Goal: Task Accomplishment & Management: Use online tool/utility

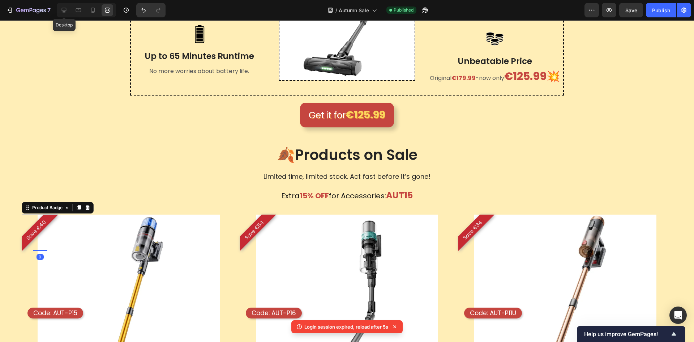
drag, startPoint x: 62, startPoint y: 9, endPoint x: 61, endPoint y: 24, distance: 14.5
click at [61, 9] on icon at bounding box center [63, 10] width 7 height 7
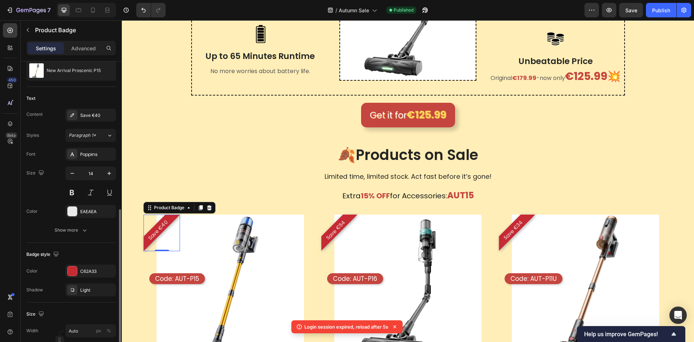
scroll to position [145, 0]
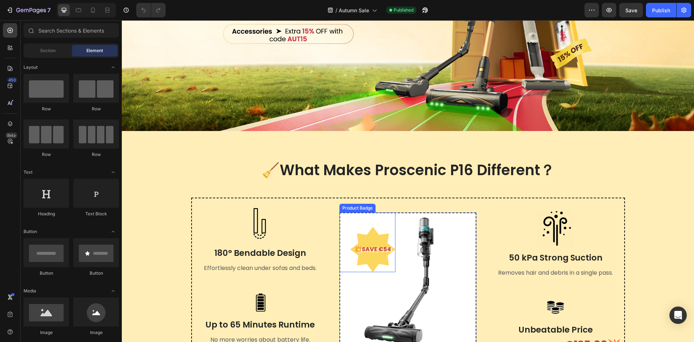
click at [384, 257] on div "💥SAVE €54" at bounding box center [372, 249] width 45 height 45
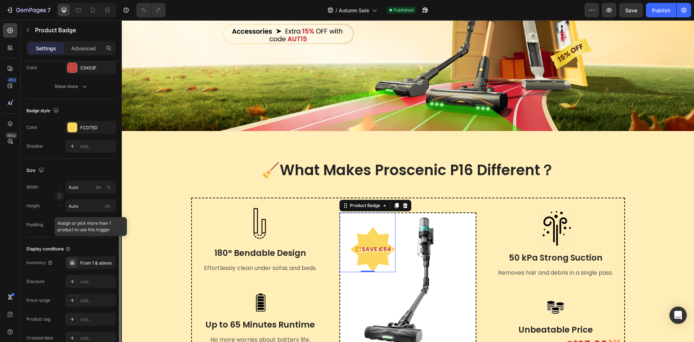
scroll to position [252, 0]
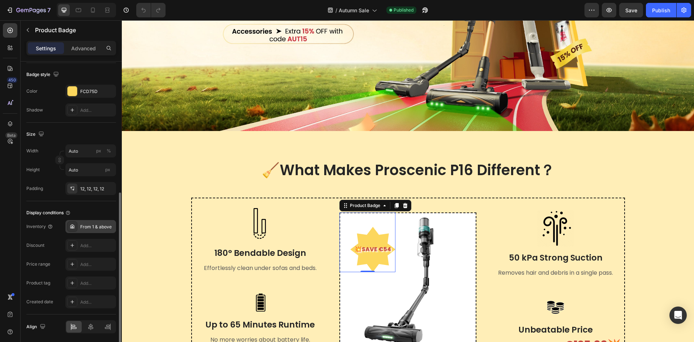
click at [107, 224] on div "From 1 & above" at bounding box center [97, 226] width 34 height 7
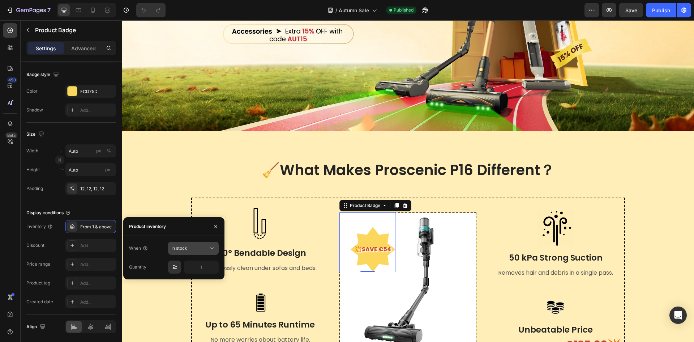
click at [212, 243] on button "In stock" at bounding box center [193, 247] width 51 height 13
drag, startPoint x: 214, startPoint y: 226, endPoint x: 93, endPoint y: 209, distance: 122.6
click at [214, 226] on icon "button" at bounding box center [216, 226] width 6 height 6
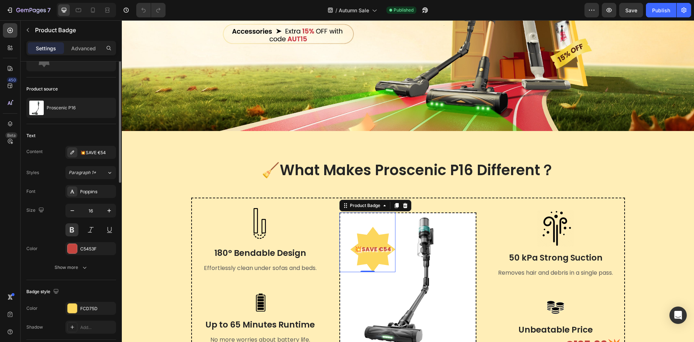
scroll to position [0, 0]
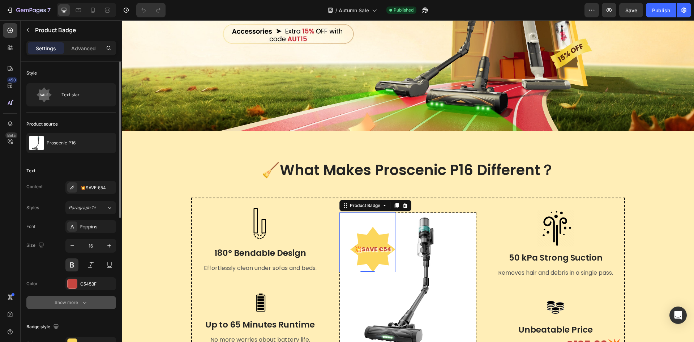
click at [84, 300] on icon "button" at bounding box center [84, 302] width 7 height 7
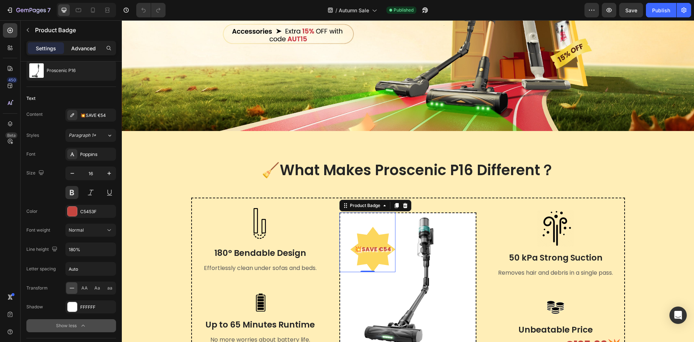
click at [87, 44] on div "Advanced" at bounding box center [83, 48] width 36 height 12
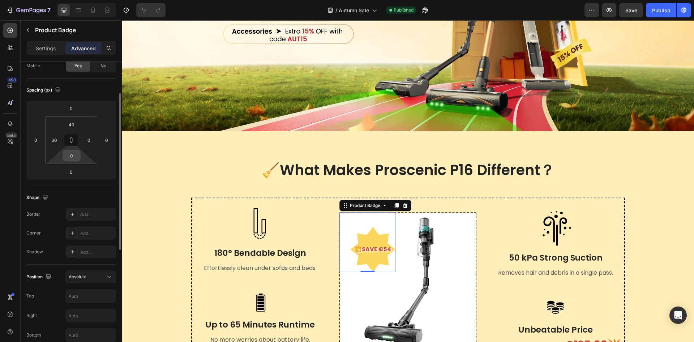
scroll to position [0, 0]
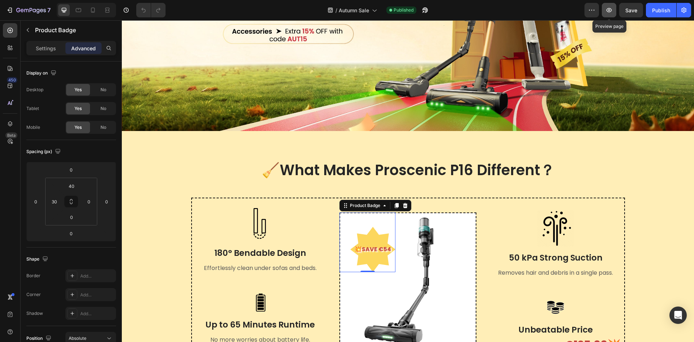
click at [606, 9] on icon "button" at bounding box center [608, 10] width 7 height 7
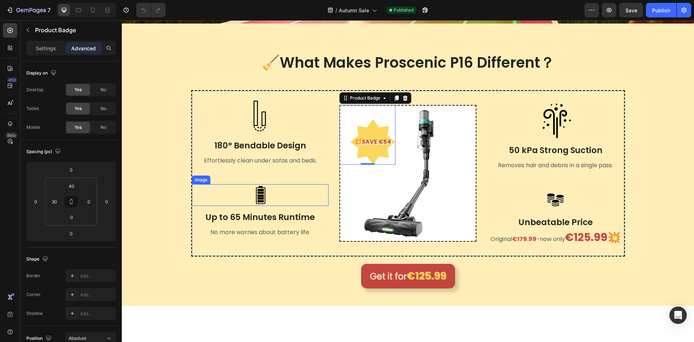
scroll to position [217, 0]
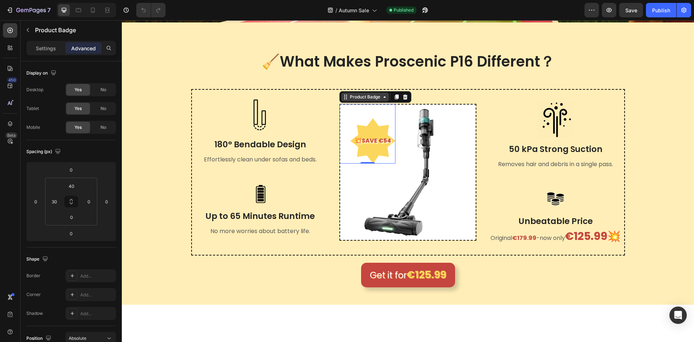
click at [345, 95] on icon at bounding box center [346, 97] width 6 height 6
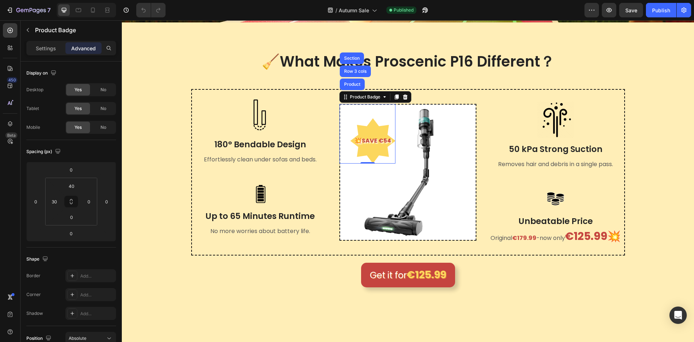
click at [365, 120] on div "💥SAVE €54" at bounding box center [372, 140] width 45 height 45
click at [377, 149] on div "💥SAVE €54" at bounding box center [372, 140] width 45 height 45
click at [47, 47] on p "Settings" at bounding box center [46, 48] width 20 height 8
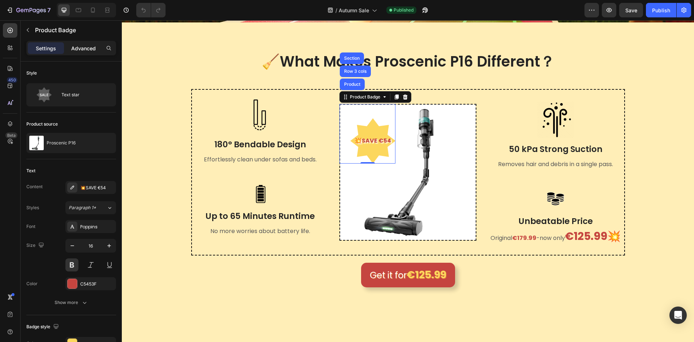
click at [70, 42] on div "Advanced" at bounding box center [83, 48] width 36 height 12
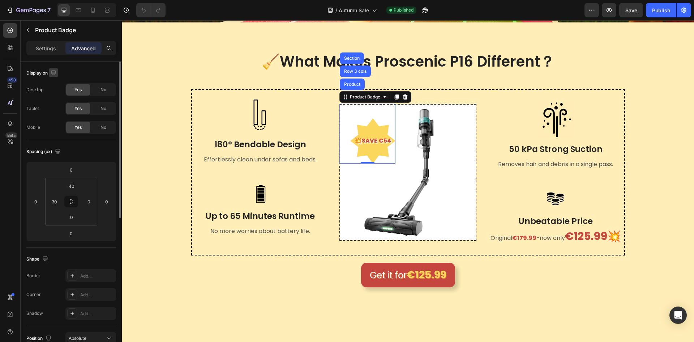
click at [53, 69] on icon "button" at bounding box center [53, 72] width 7 height 7
click at [53, 110] on icon "button" at bounding box center [54, 110] width 7 height 7
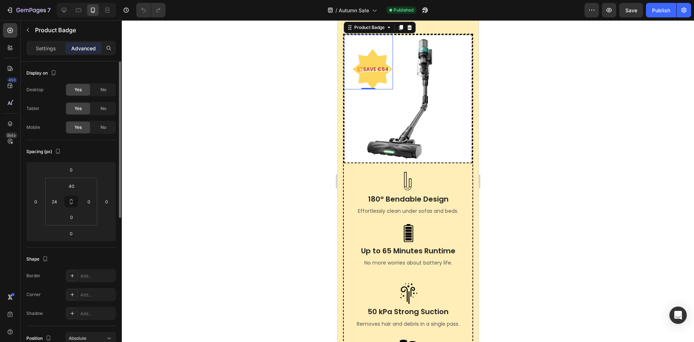
scroll to position [226, 0]
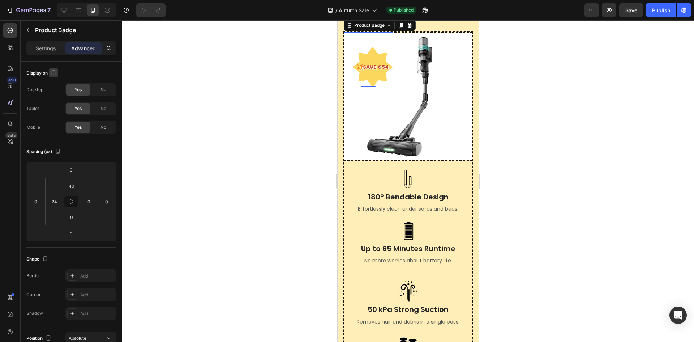
click at [50, 70] on button "button" at bounding box center [53, 72] width 9 height 9
click at [54, 86] on icon "button" at bounding box center [54, 84] width 7 height 7
type input "30"
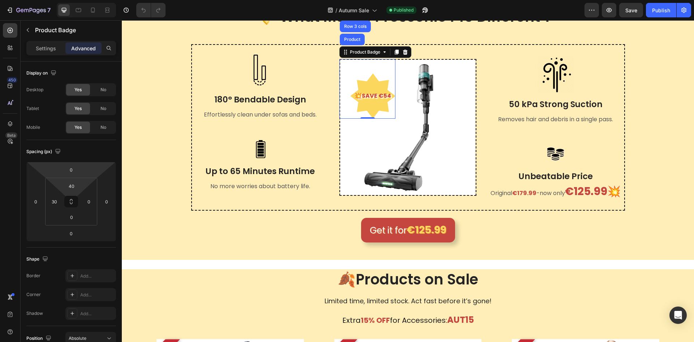
scroll to position [239, 0]
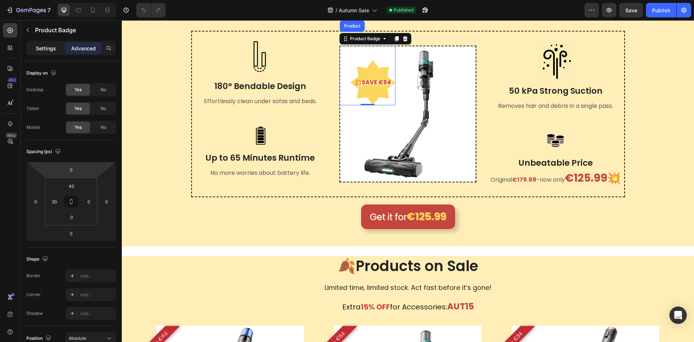
click at [42, 47] on p "Settings" at bounding box center [46, 48] width 20 height 8
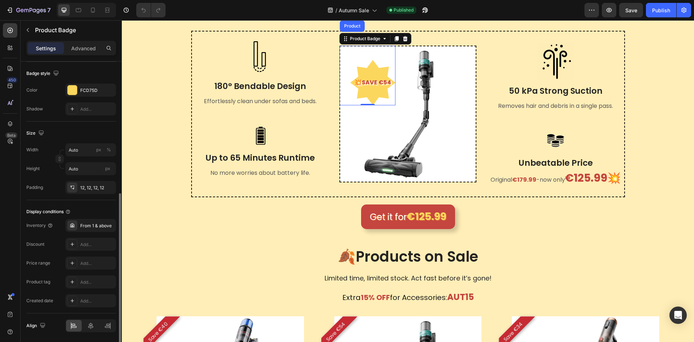
scroll to position [278, 0]
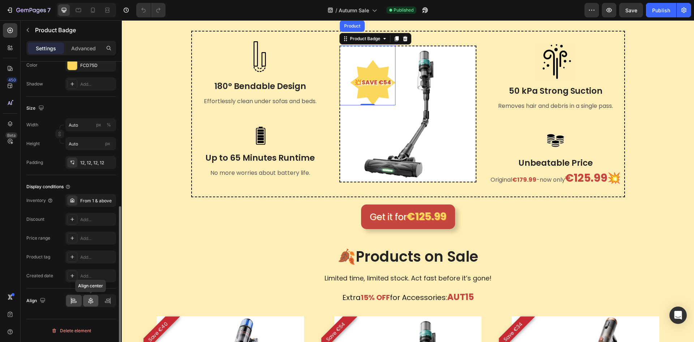
click at [93, 303] on icon at bounding box center [90, 300] width 7 height 7
click at [69, 303] on div at bounding box center [74, 301] width 16 height 12
click at [586, 6] on button "button" at bounding box center [591, 10] width 14 height 14
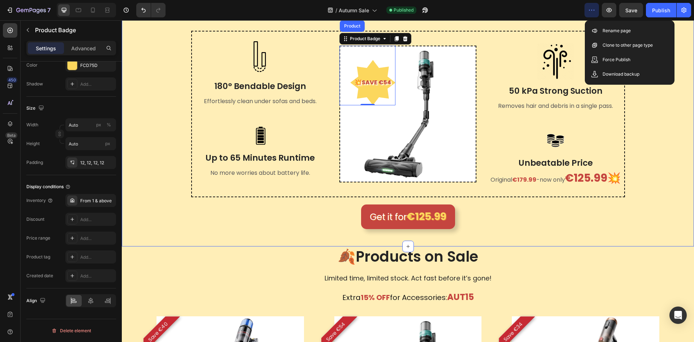
click at [651, 123] on div "🧹What Makes Proscenic P16 Different？ Heading Row Image 180° Bendable Design Tex…" at bounding box center [407, 111] width 561 height 236
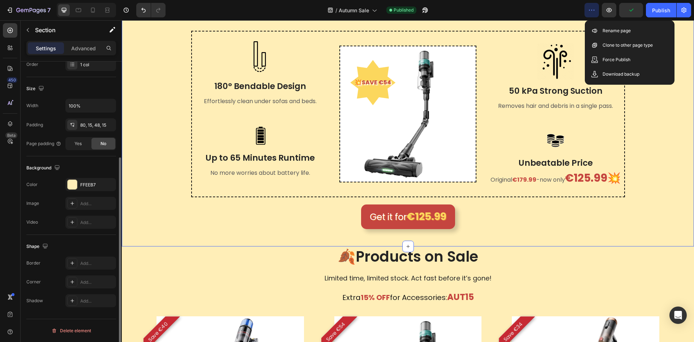
scroll to position [0, 0]
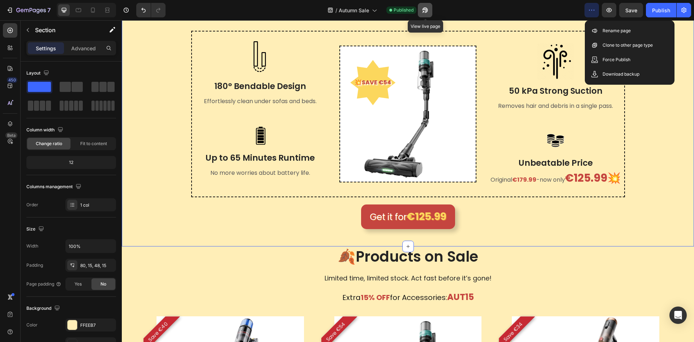
click at [429, 10] on button "button" at bounding box center [425, 10] width 14 height 14
